Goal: Book appointment/travel/reservation

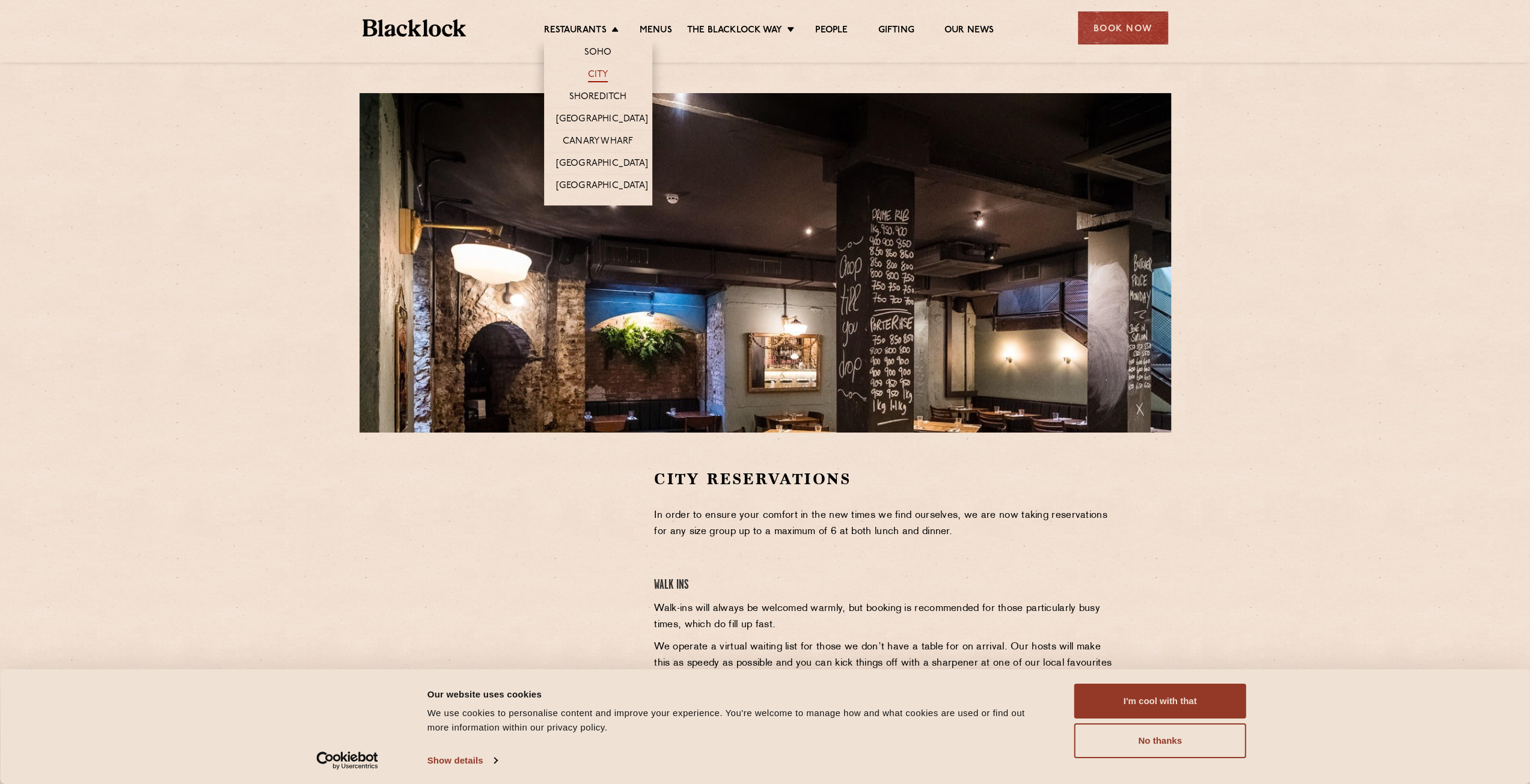
click at [591, 78] on link "City" at bounding box center [598, 75] width 21 height 14
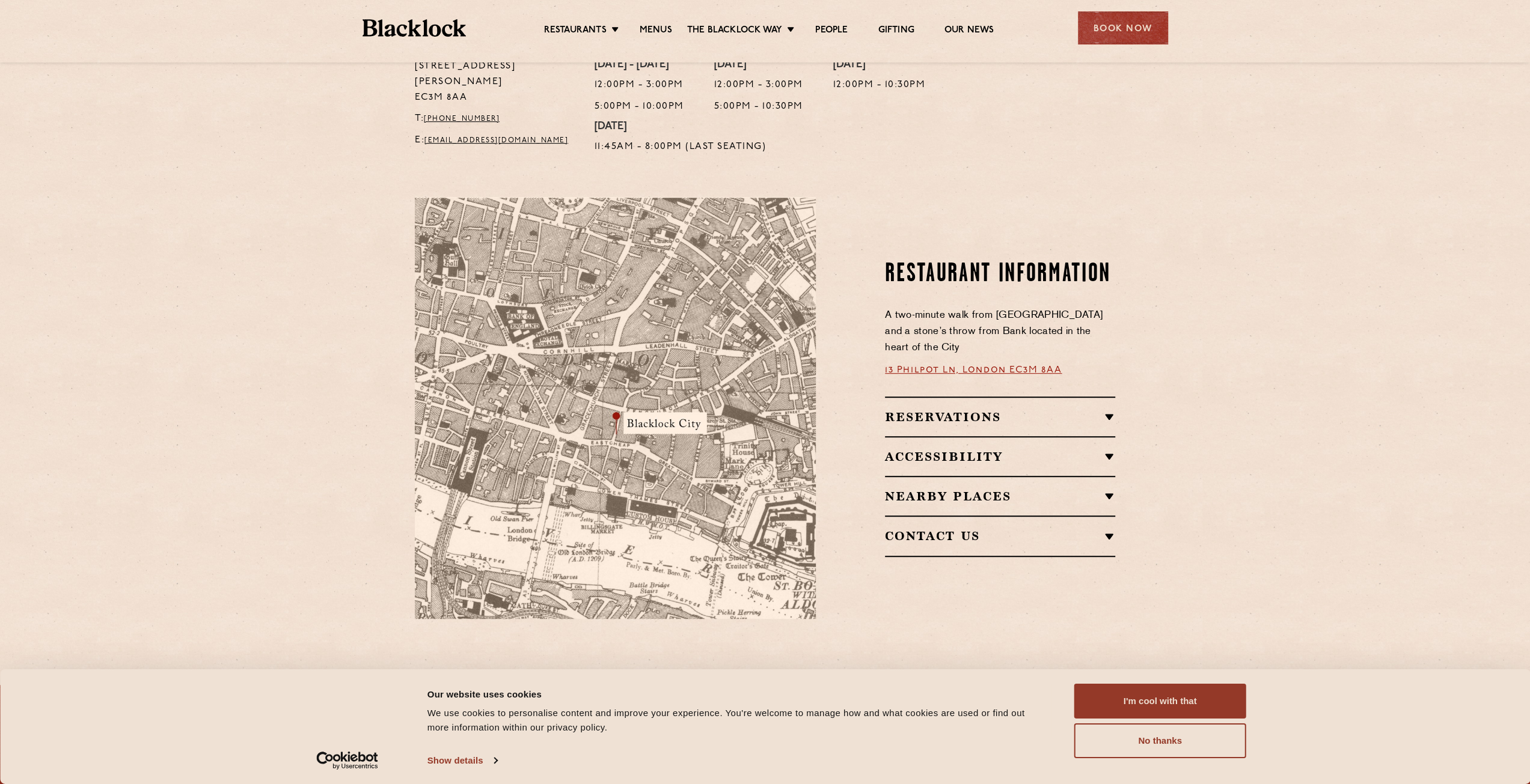
scroll to position [541, 0]
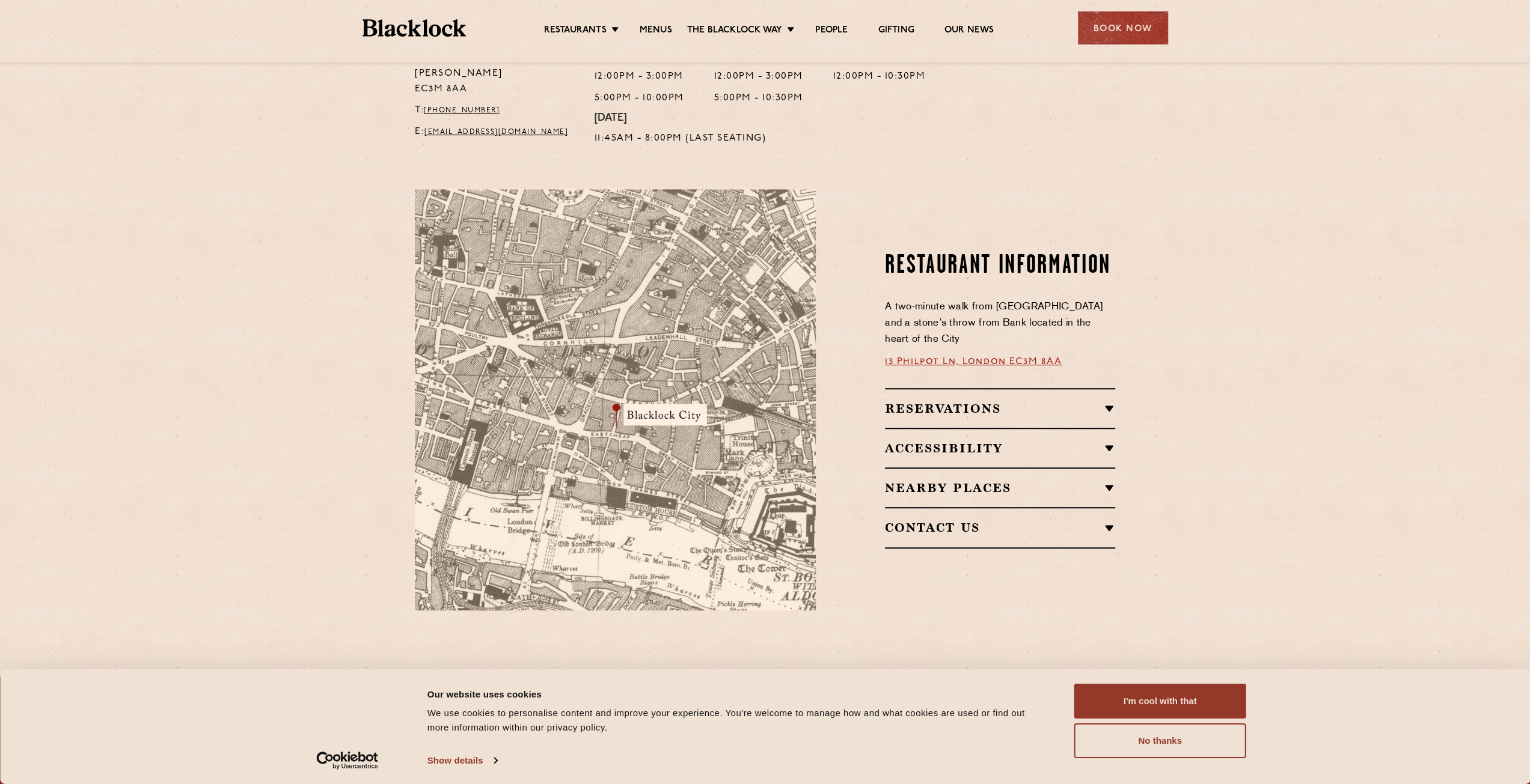
click at [1083, 388] on div "Reservations RESERVATIONS We know that bookings are important for any occasions…" at bounding box center [1000, 408] width 230 height 40
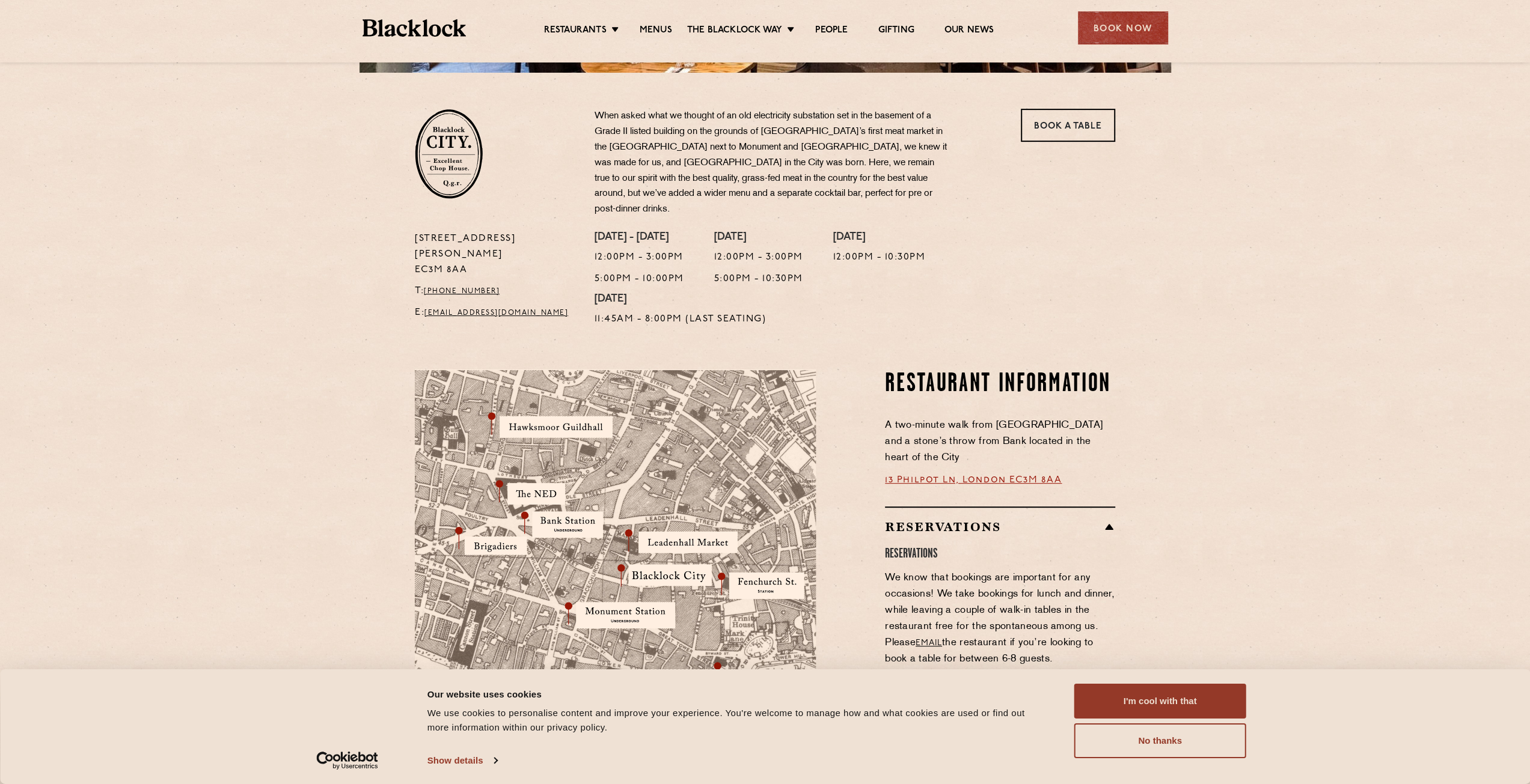
scroll to position [361, 0]
click at [1176, 743] on button "No thanks" at bounding box center [1160, 741] width 172 height 35
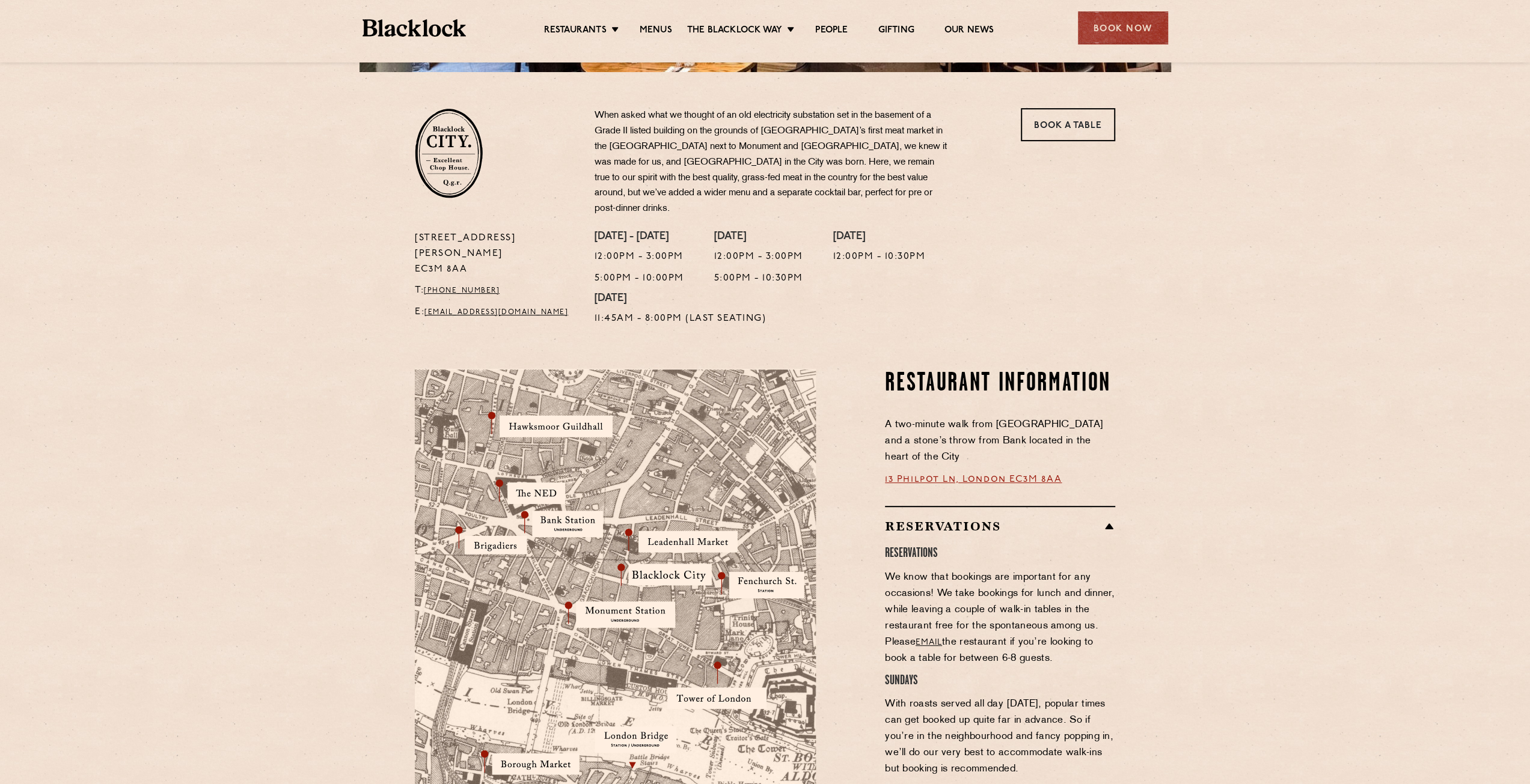
click at [916, 545] on h4 "RESERVATIONS" at bounding box center [1000, 553] width 230 height 16
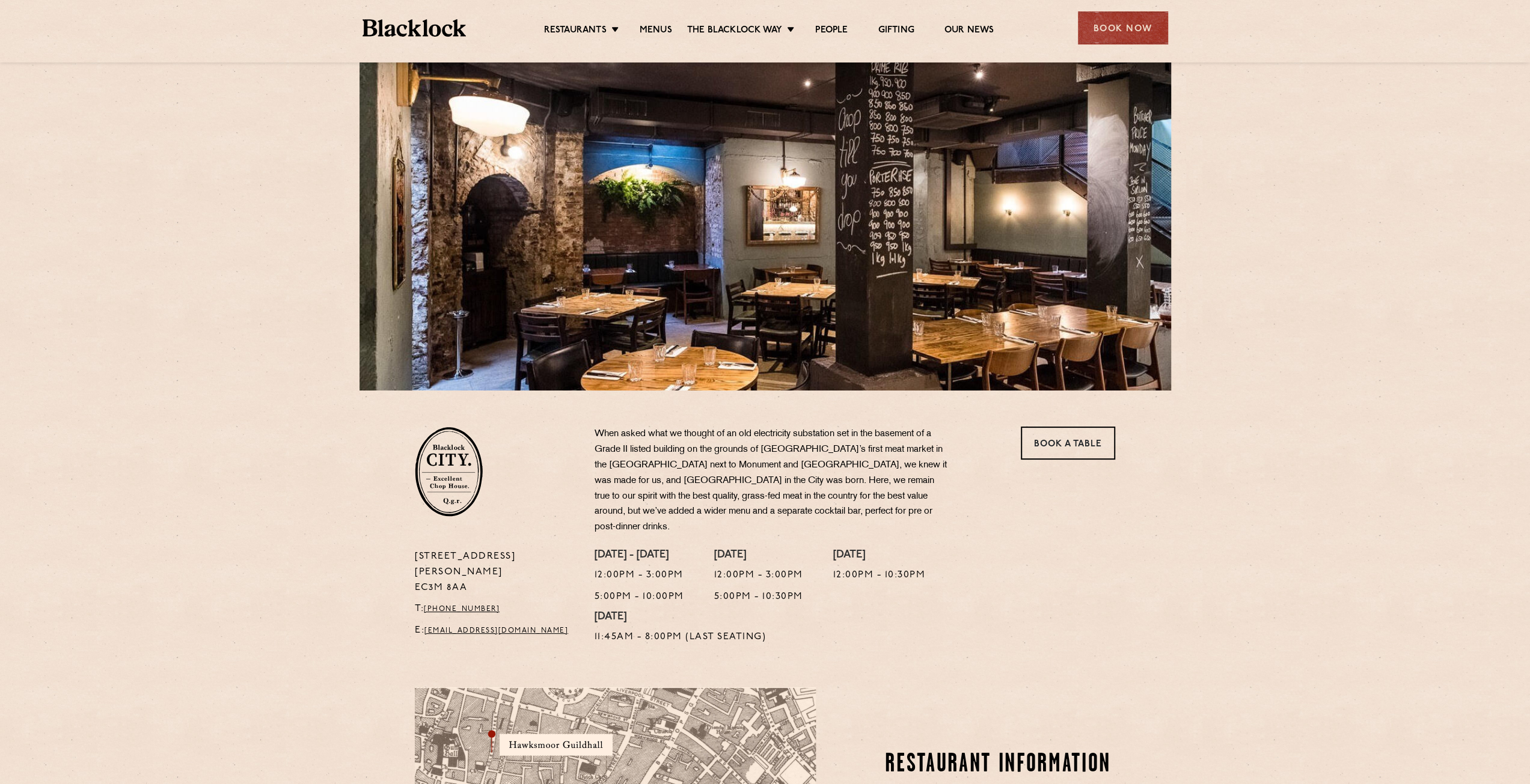
scroll to position [0, 0]
